Goal: Task Accomplishment & Management: Complete application form

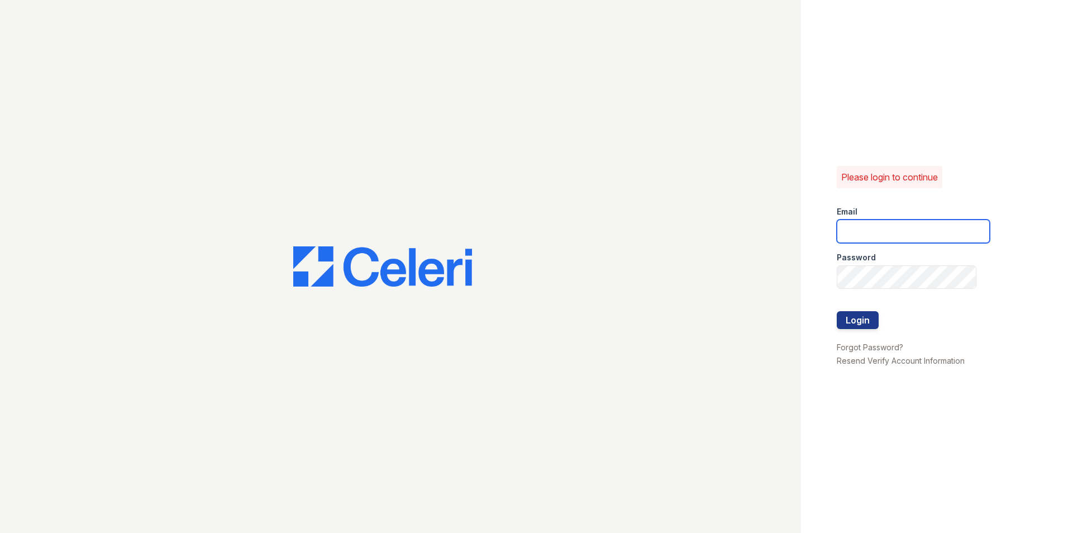
click at [895, 228] on input "email" at bounding box center [913, 231] width 153 height 23
click at [865, 228] on input "email" at bounding box center [913, 231] width 153 height 23
type input "james.shifflett@greystar.com"
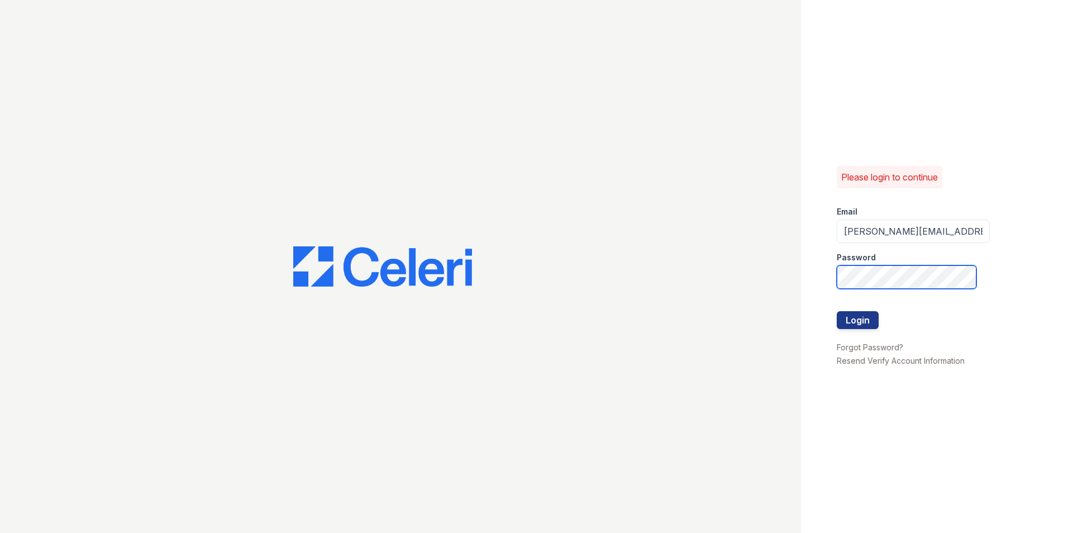
click at [837, 311] on button "Login" at bounding box center [858, 320] width 42 height 18
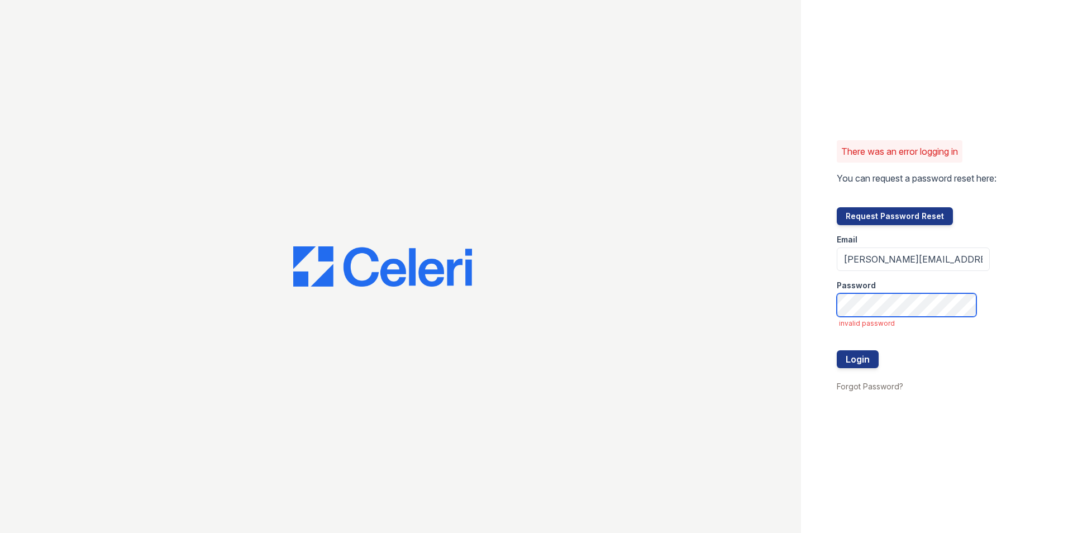
click at [837, 350] on button "Login" at bounding box center [858, 359] width 42 height 18
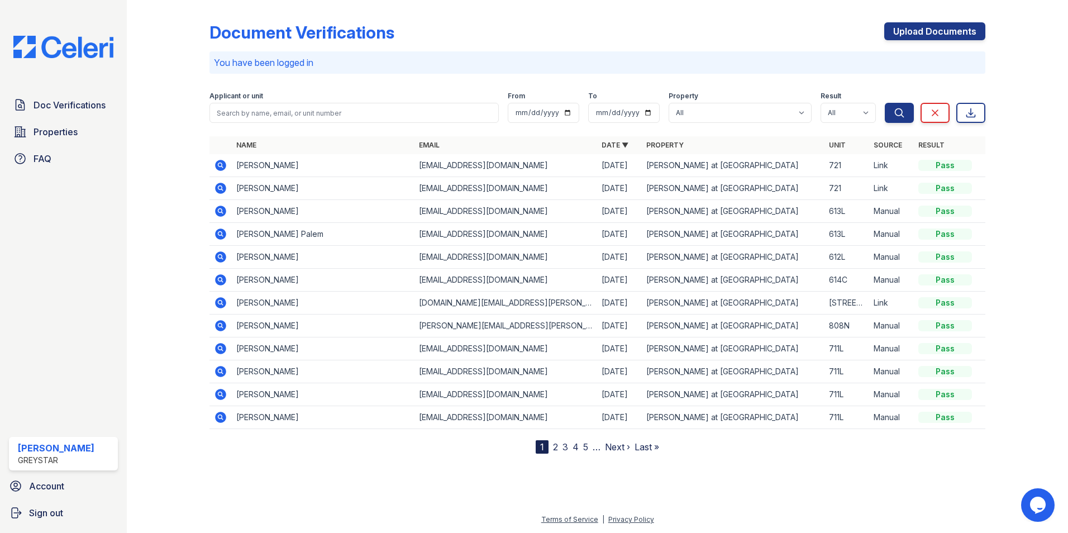
click at [920, 40] on div "Upload Documents" at bounding box center [934, 36] width 101 height 29
click at [918, 36] on link "Upload Documents" at bounding box center [934, 31] width 101 height 18
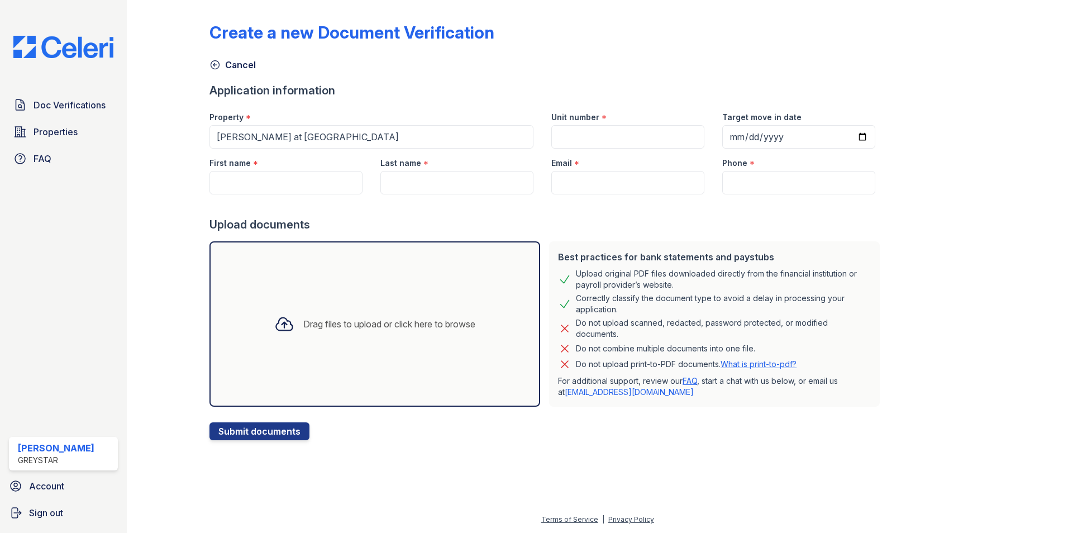
click at [296, 196] on div at bounding box center [546, 205] width 675 height 22
click at [289, 192] on input "First name" at bounding box center [285, 182] width 153 height 23
paste input "Moniprasad"
type input "Moniprasad"
click at [432, 181] on input "Last name" at bounding box center [456, 182] width 153 height 23
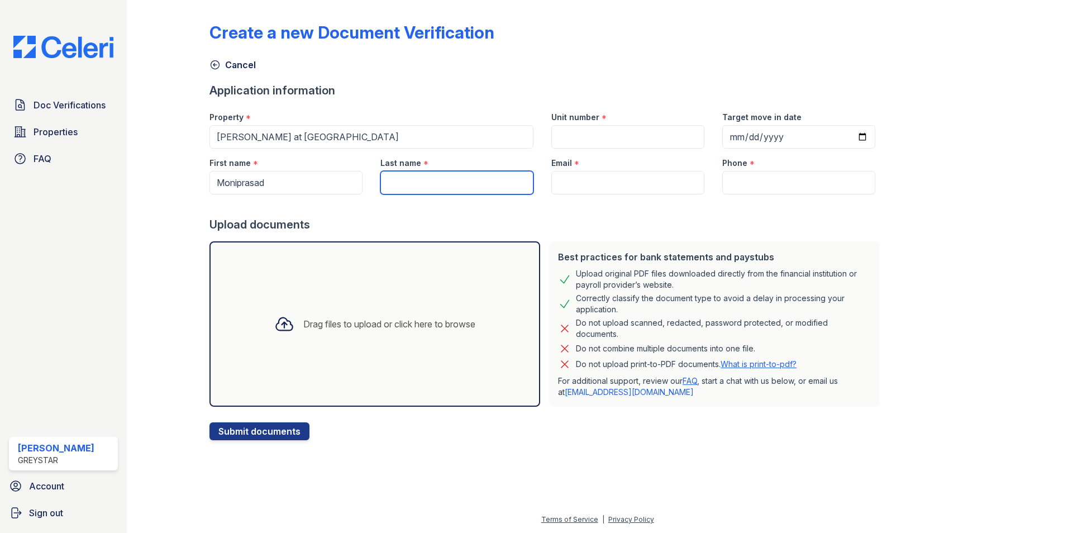
paste input "Kantheti"
type input "Kantheti"
click at [585, 175] on input "Email" at bounding box center [627, 182] width 153 height 23
paste input "[PERSON_NAME][EMAIL_ADDRESS][DOMAIN_NAME]"
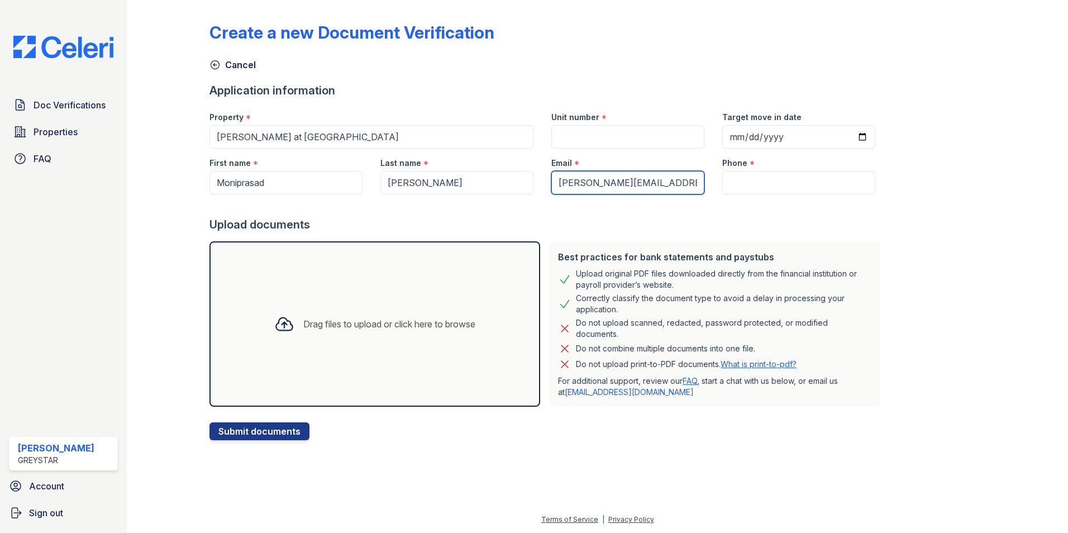
type input "[PERSON_NAME][EMAIL_ADDRESS][DOMAIN_NAME]"
click at [795, 182] on input "Phone" at bounding box center [798, 182] width 153 height 23
paste input "(979) 969-9222"
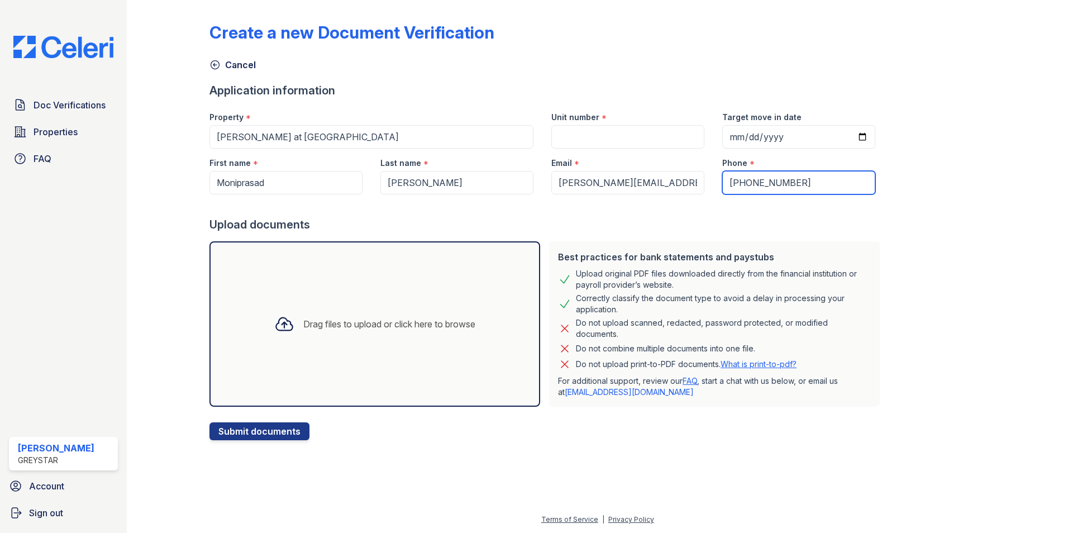
type input "(979) 969-9222"
click at [594, 144] on input "Unit number" at bounding box center [627, 136] width 153 height 23
type input "593J"
click at [848, 133] on input "Target move in date" at bounding box center [798, 136] width 153 height 23
type input "2025-09-30"
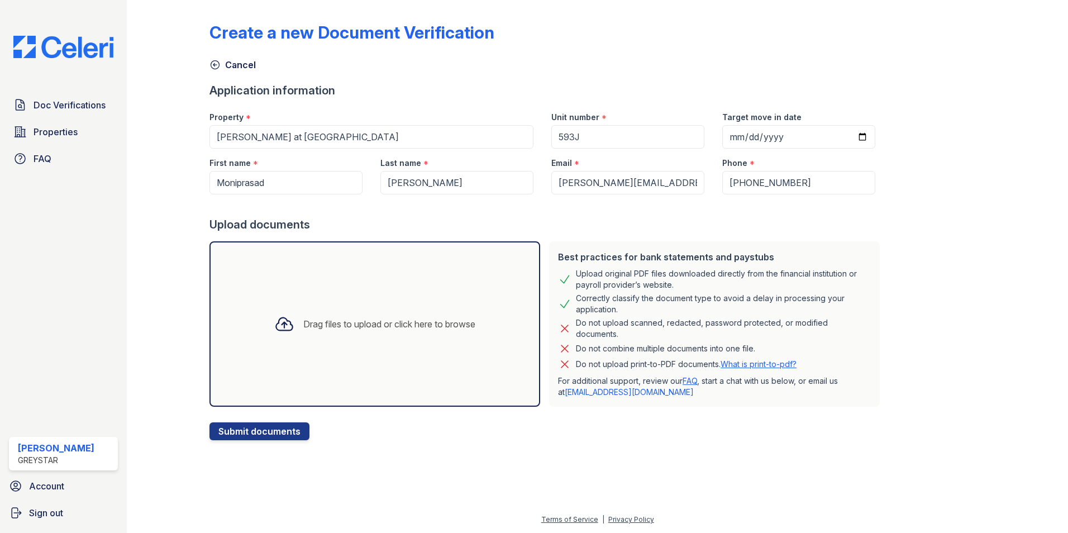
click at [256, 327] on div "Drag files to upload or click here to browse" at bounding box center [374, 323] width 331 height 165
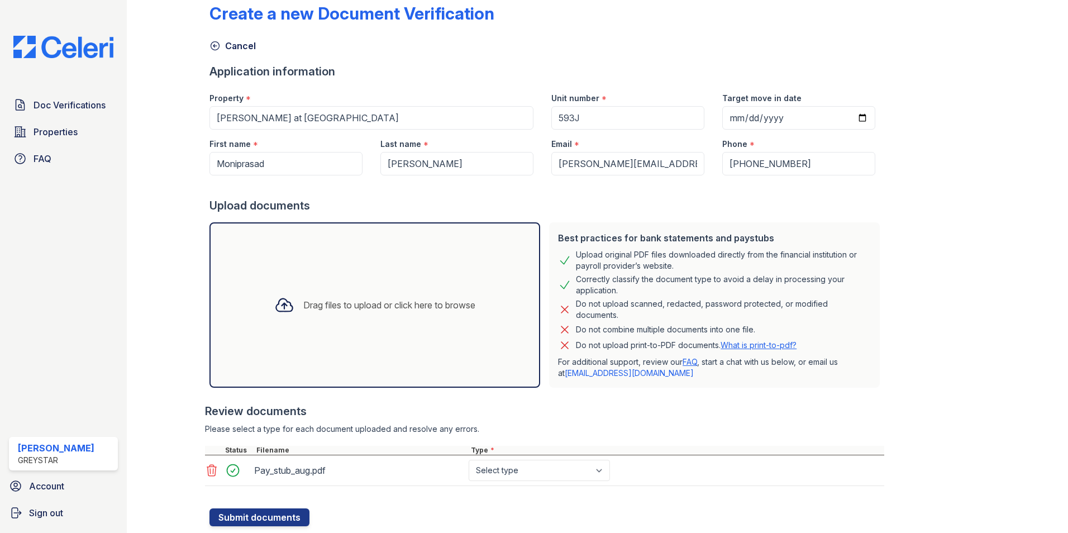
scroll to position [50, 0]
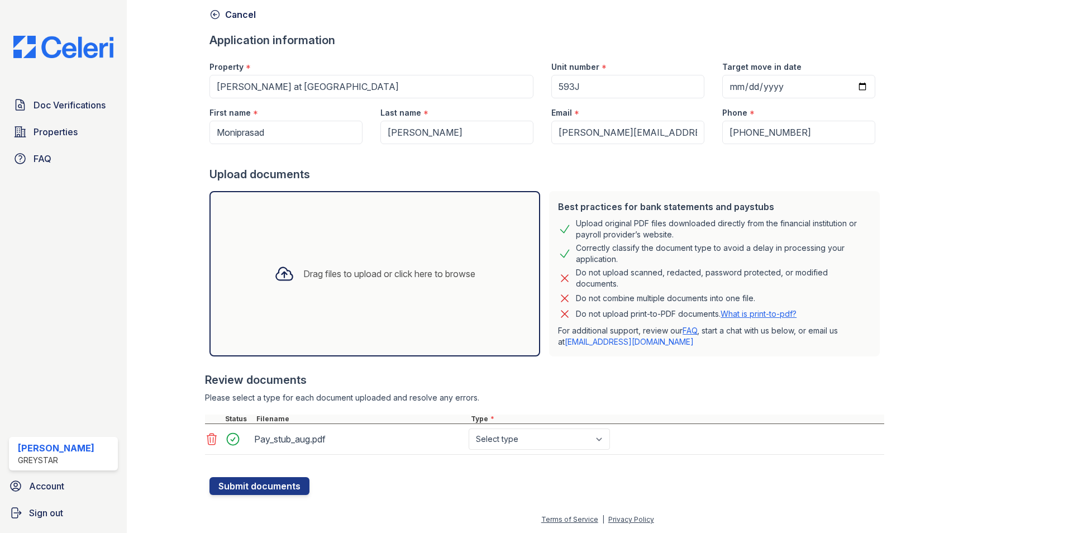
click at [274, 268] on icon at bounding box center [284, 274] width 20 height 20
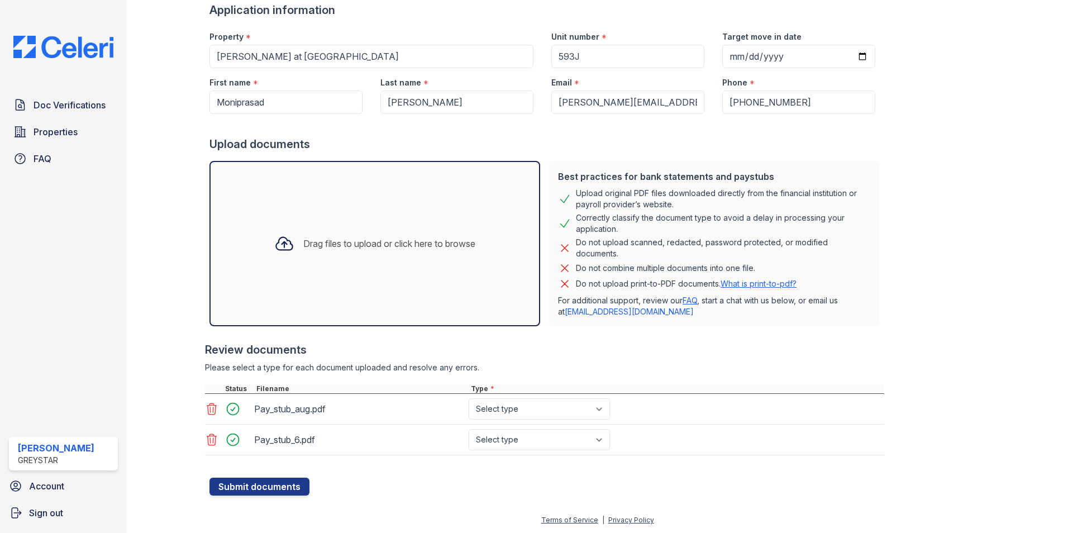
scroll to position [81, 0]
click at [527, 401] on select "Select type Paystub Bank Statement Offer Letter Tax Documents Benefit Award Let…" at bounding box center [539, 408] width 141 height 21
select select "paystub"
click at [469, 398] on select "Select type Paystub Bank Statement Offer Letter Tax Documents Benefit Award Let…" at bounding box center [539, 408] width 141 height 21
click at [519, 439] on select "Select type Paystub Bank Statement Offer Letter Tax Documents Benefit Award Let…" at bounding box center [539, 438] width 141 height 21
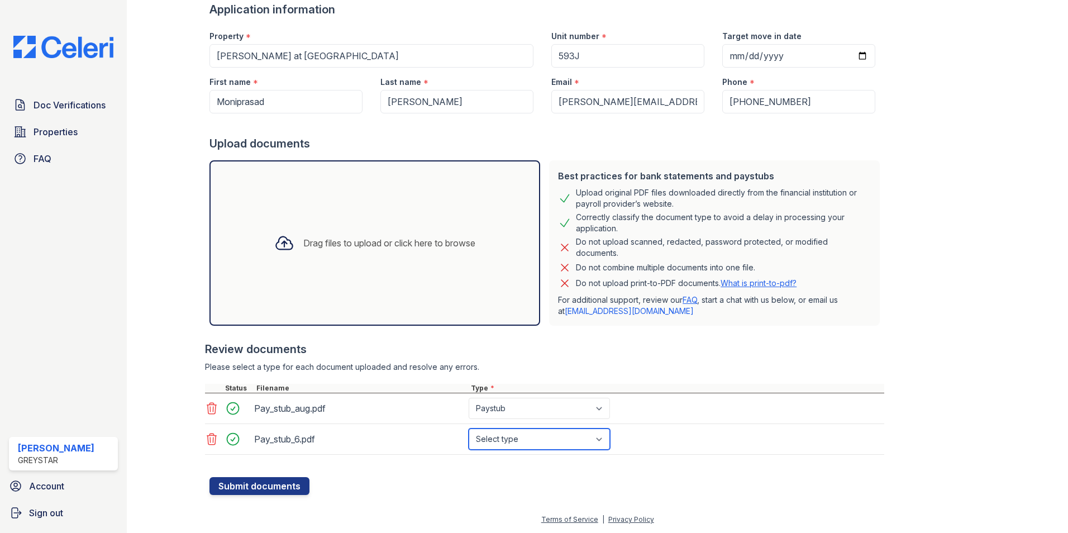
select select "paystub"
click at [469, 428] on select "Select type Paystub Bank Statement Offer Letter Tax Documents Benefit Award Let…" at bounding box center [539, 438] width 141 height 21
click at [283, 486] on button "Submit documents" at bounding box center [259, 486] width 100 height 18
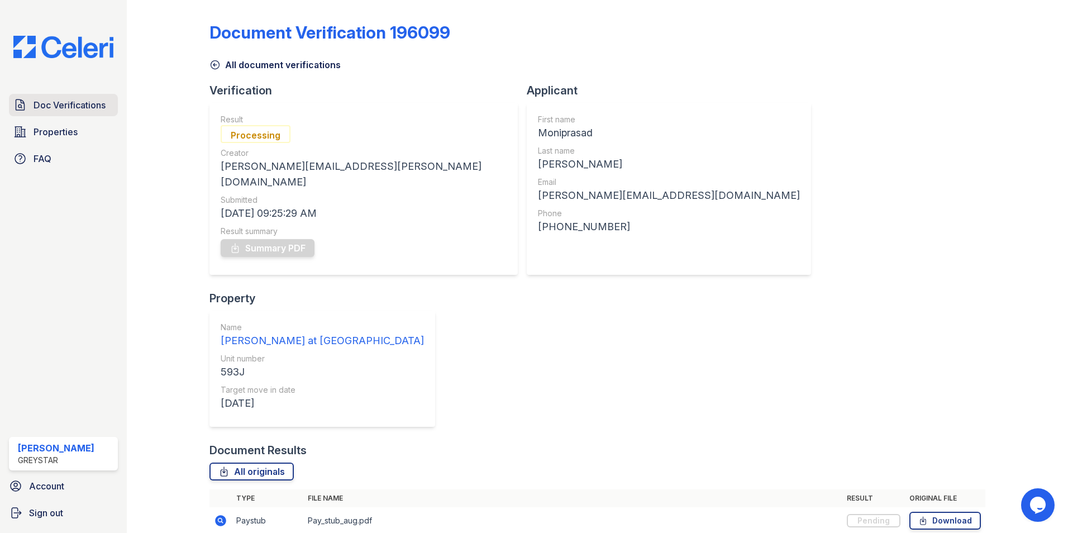
click at [64, 108] on span "Doc Verifications" at bounding box center [70, 104] width 72 height 13
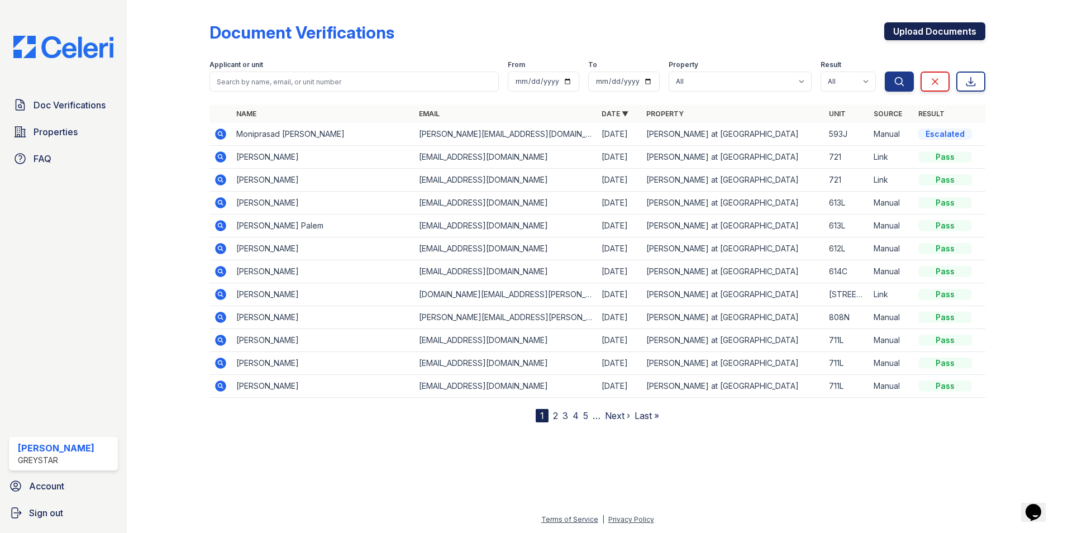
click at [952, 23] on link "Upload Documents" at bounding box center [934, 31] width 101 height 18
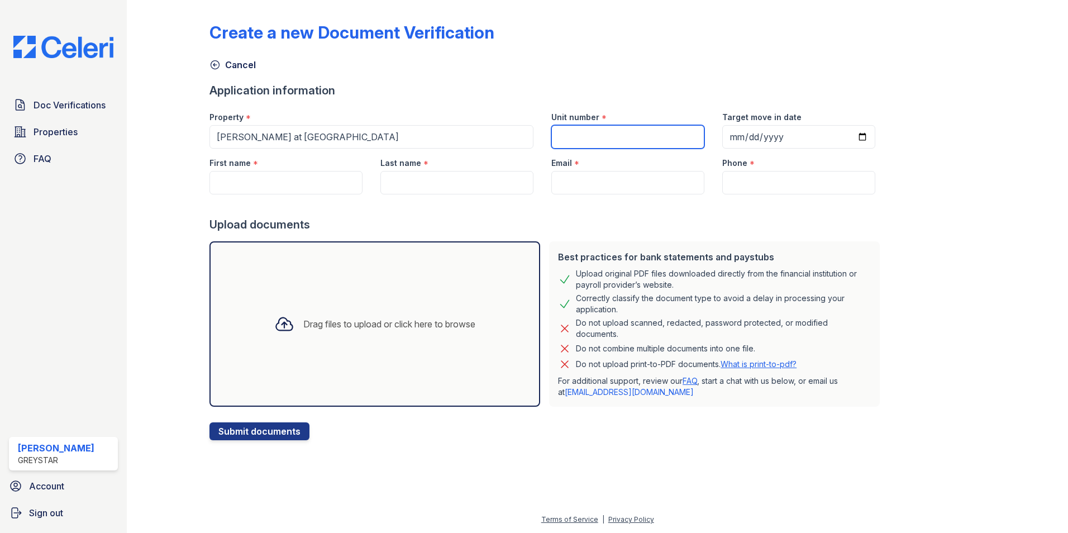
click at [552, 136] on input "Unit number" at bounding box center [627, 136] width 153 height 23
type input "593J"
click at [853, 132] on input "Target move in date" at bounding box center [798, 136] width 153 height 23
click at [850, 132] on input "Target move in date" at bounding box center [798, 136] width 153 height 23
type input "2025-09-30"
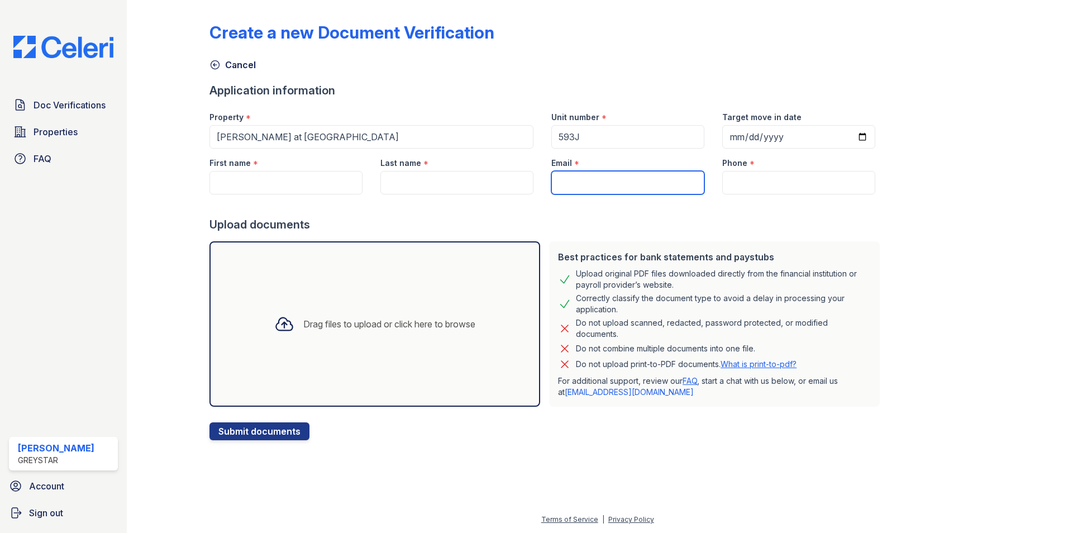
click at [600, 184] on input "Email" at bounding box center [627, 182] width 153 height 23
paste input "vatsal.g.modi@gmail.com"
type input "vatsal.g.modi@gmail.com"
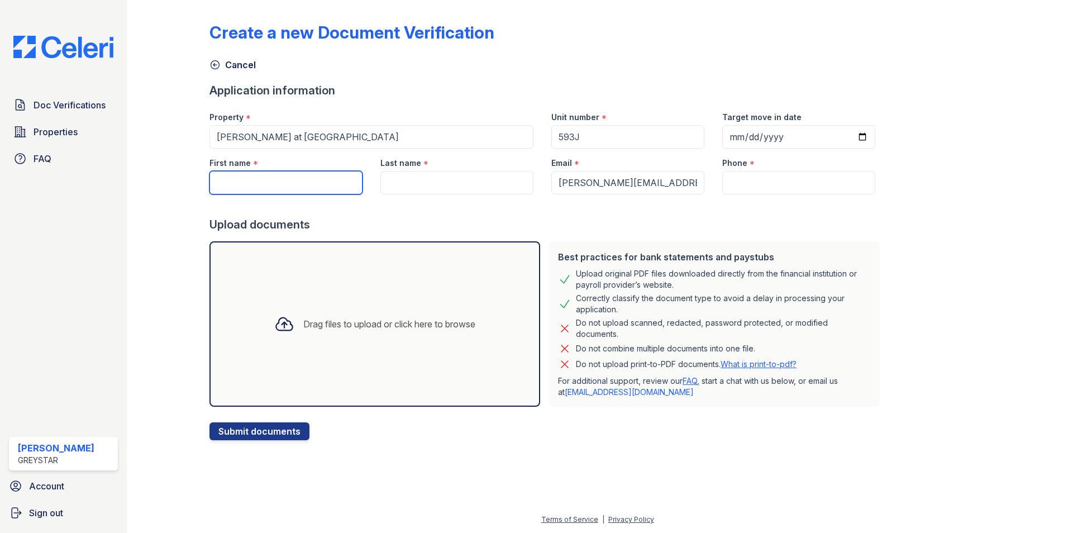
click at [271, 180] on input "First name" at bounding box center [285, 182] width 153 height 23
paste input "Vatsal"
type input "Vatsal"
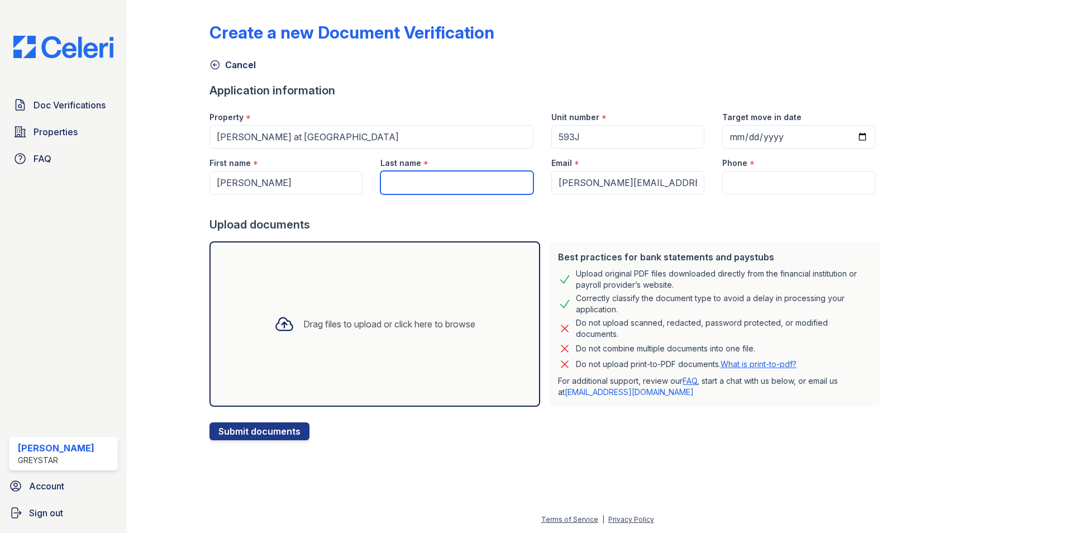
click at [419, 176] on input "Last name" at bounding box center [456, 182] width 153 height 23
paste input "Modi"
type input "Modi"
click at [789, 183] on input "Phone" at bounding box center [798, 182] width 153 height 23
paste input "(630) 290-8553"
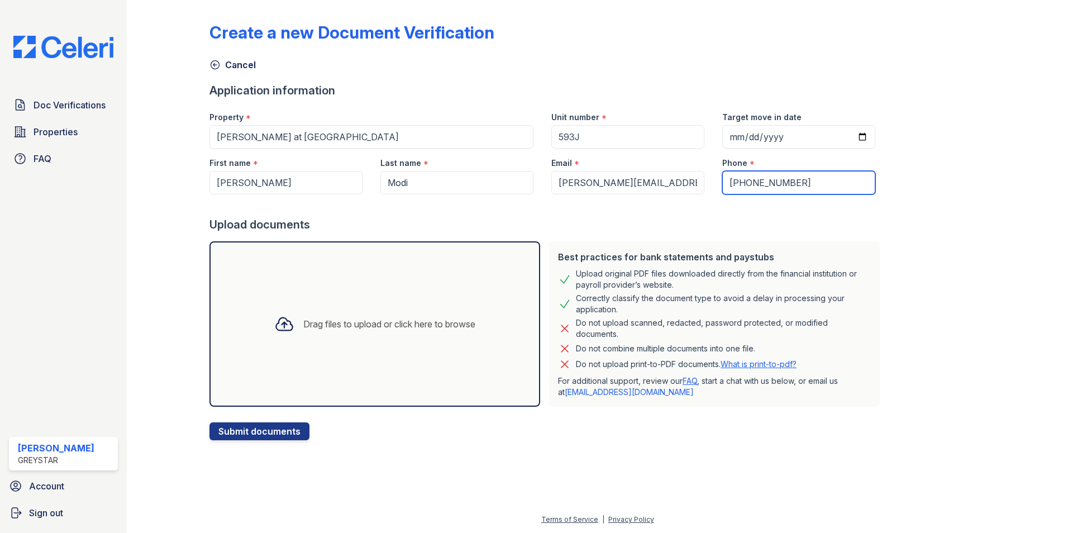
type input "(630) 290-8553"
click at [306, 321] on div "Drag files to upload or click here to browse" at bounding box center [389, 323] width 172 height 13
click at [279, 320] on icon at bounding box center [284, 324] width 16 height 13
click at [293, 320] on div "Drag files to upload or click here to browse" at bounding box center [374, 324] width 219 height 38
click at [28, 109] on link "Doc Verifications" at bounding box center [63, 105] width 109 height 22
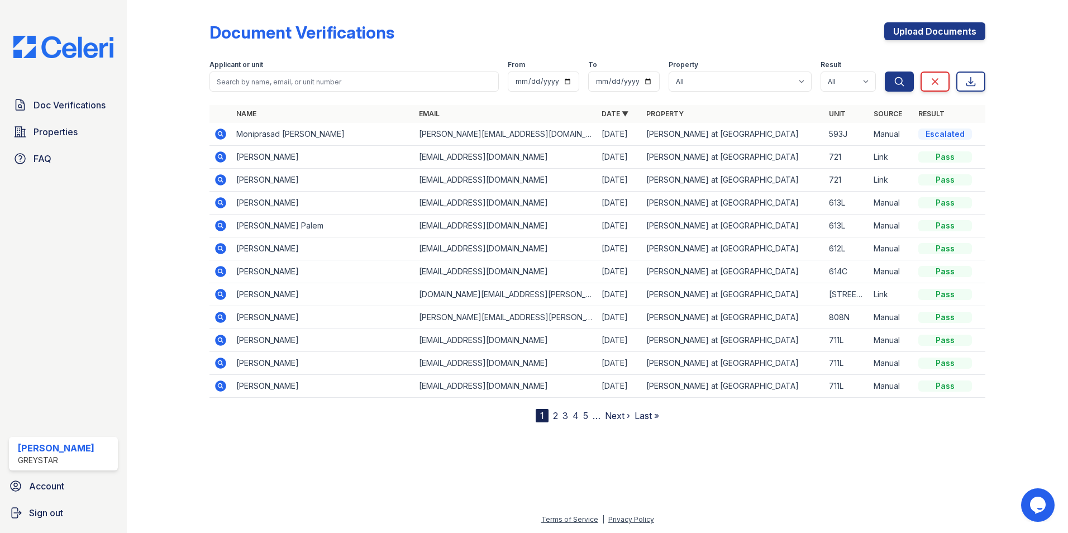
click at [222, 130] on icon at bounding box center [220, 133] width 11 height 11
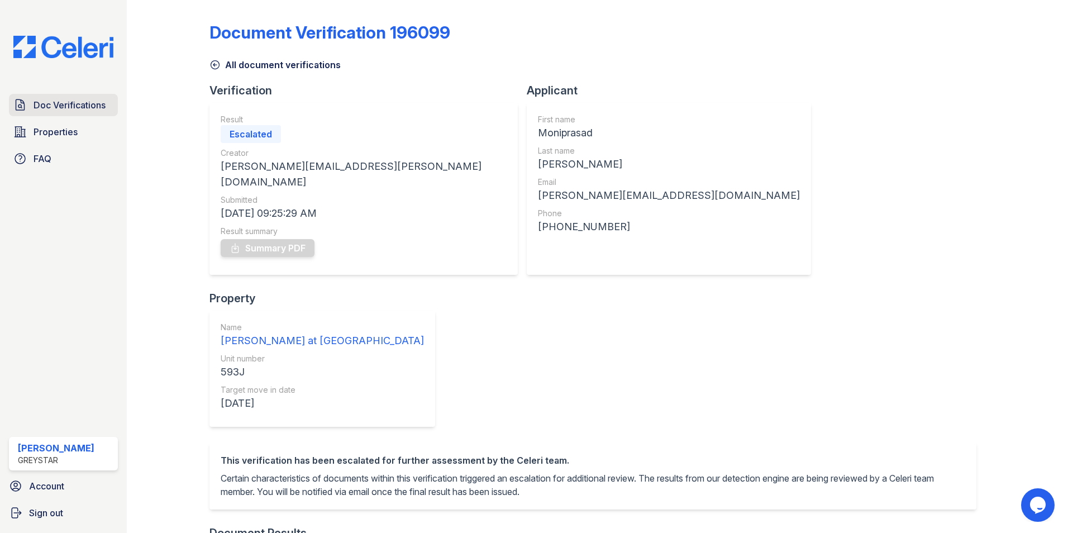
click at [47, 108] on span "Doc Verifications" at bounding box center [70, 104] width 72 height 13
